Goal: Transaction & Acquisition: Subscribe to service/newsletter

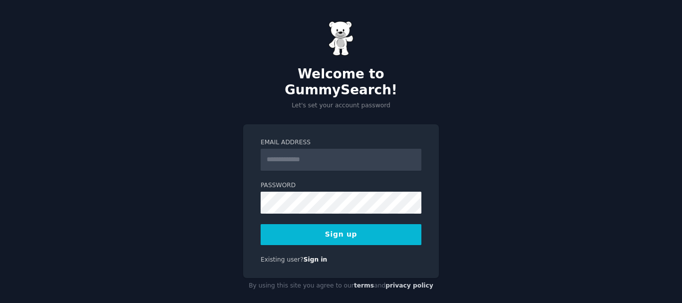
click at [356, 149] on input "Email Address" at bounding box center [341, 160] width 161 height 22
type input "**********"
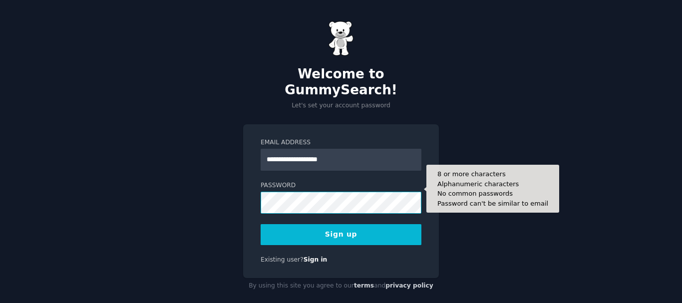
click at [261, 224] on button "Sign up" at bounding box center [341, 234] width 161 height 21
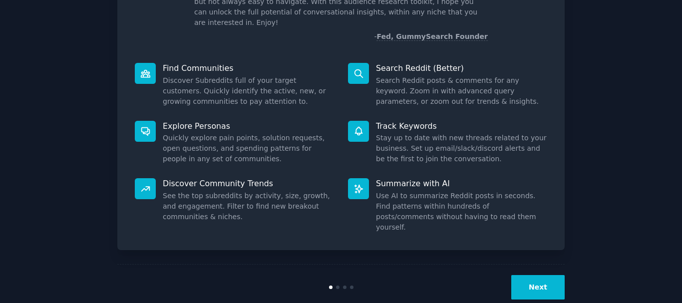
click at [538, 275] on button "Next" at bounding box center [537, 287] width 53 height 24
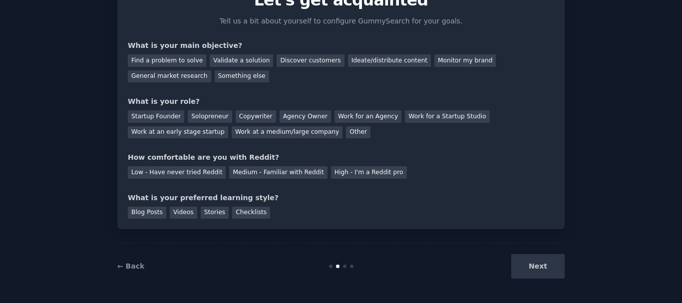
scroll to position [54, 0]
click at [244, 116] on div "Copywriter" at bounding box center [256, 116] width 40 height 12
click at [443, 83] on div "Your goals Let's get acquainted Tell us a bit about yourself to configure Gummy…" at bounding box center [341, 101] width 426 height 235
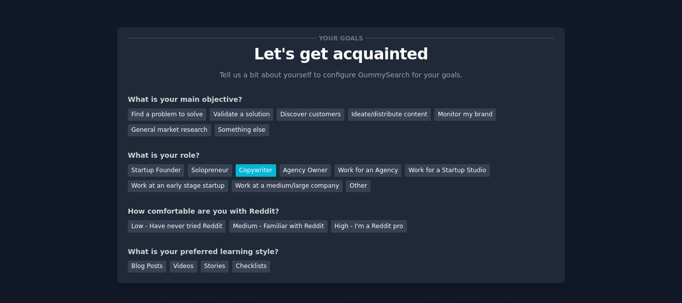
scroll to position [0, 0]
click at [185, 114] on div "Find a problem to solve" at bounding box center [167, 115] width 78 height 12
click at [308, 142] on div "Your goals Let's get acquainted Tell us a bit about yourself to configure Gummy…" at bounding box center [341, 155] width 426 height 235
click at [301, 142] on div "Your goals Let's get acquainted Tell us a bit about yourself to configure Gummy…" at bounding box center [341, 155] width 426 height 235
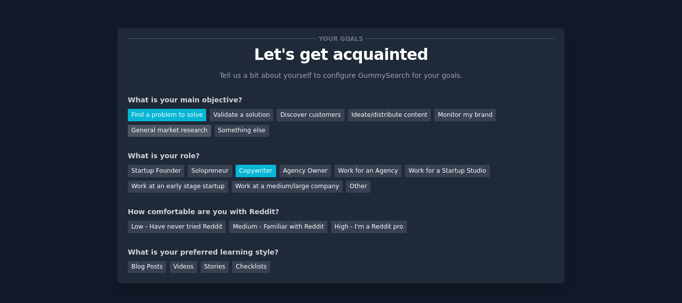
click at [211, 125] on div "General market research" at bounding box center [169, 131] width 83 height 12
click at [146, 119] on div "Find a problem to solve" at bounding box center [167, 115] width 78 height 12
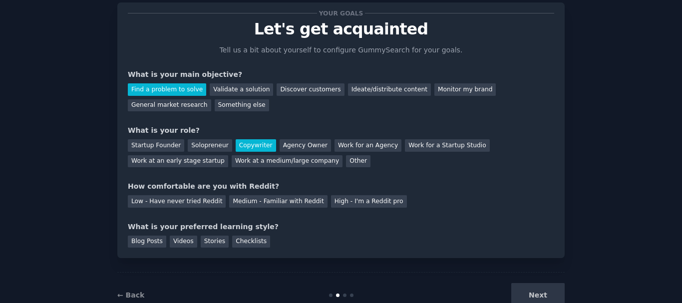
scroll to position [50, 0]
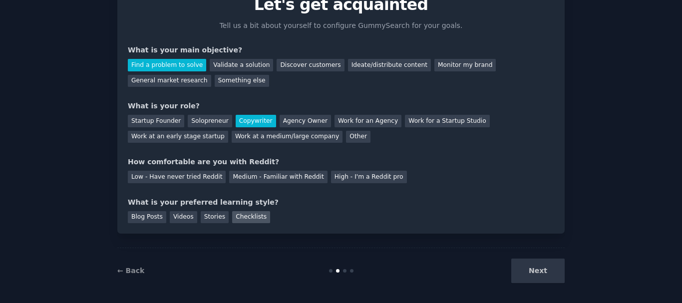
click at [239, 220] on div "Checklists" at bounding box center [251, 217] width 38 height 12
click at [244, 180] on div "Medium - Familiar with Reddit" at bounding box center [278, 177] width 98 height 12
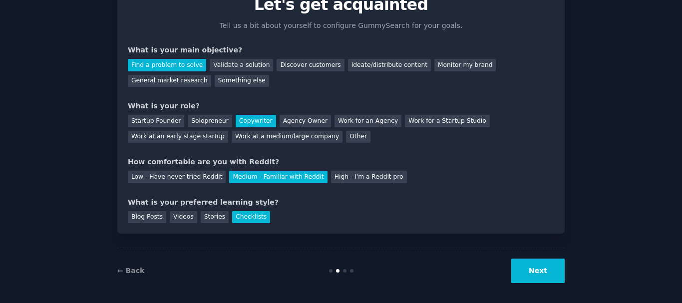
click at [535, 270] on button "Next" at bounding box center [537, 271] width 53 height 24
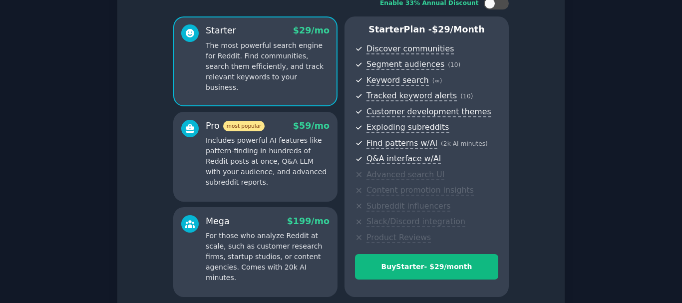
scroll to position [50, 0]
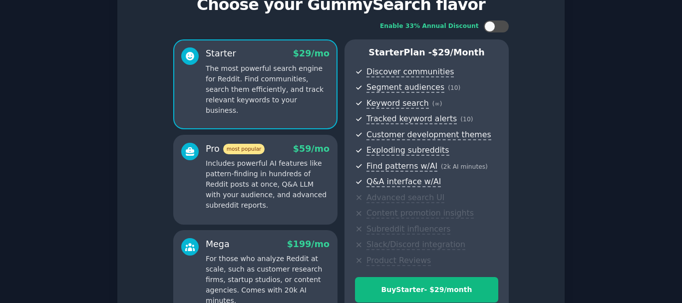
click at [535, 68] on div "Enable 33% Annual Discount Starter $ 29 /mo The most powerful search engine for…" at bounding box center [341, 169] width 426 height 313
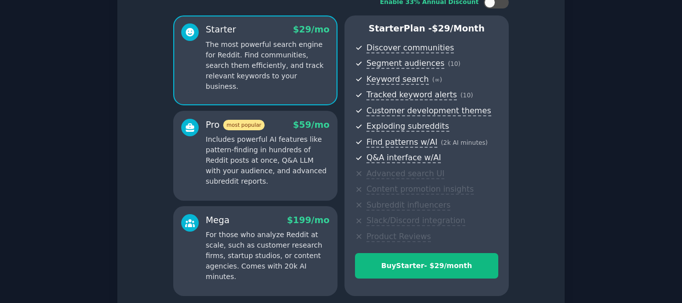
scroll to position [100, 0]
